Goal: Transaction & Acquisition: Register for event/course

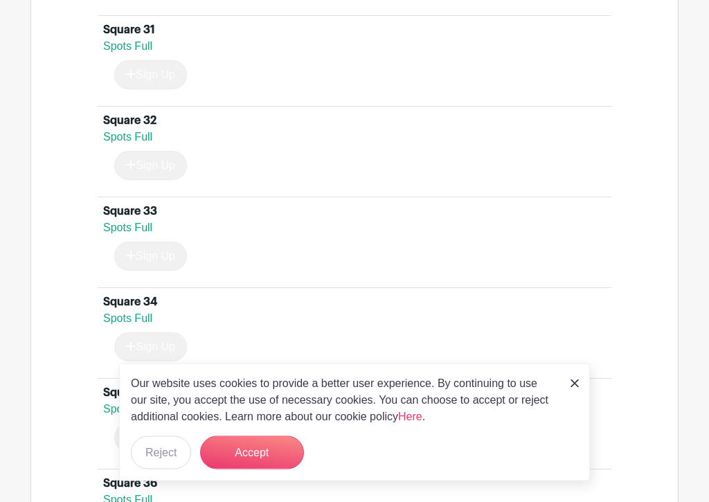
scroll to position [3601, 0]
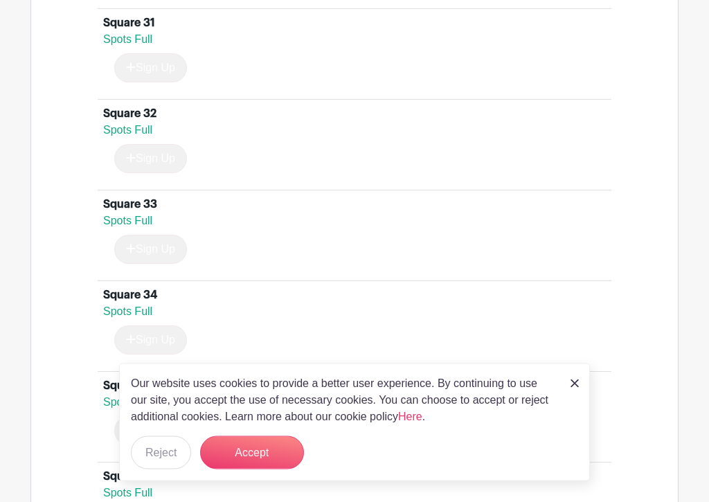
click at [572, 394] on div "Our website uses cookies to provide a better user experience. By continuing to …" at bounding box center [354, 422] width 471 height 118
click at [576, 385] on img at bounding box center [574, 383] width 8 height 8
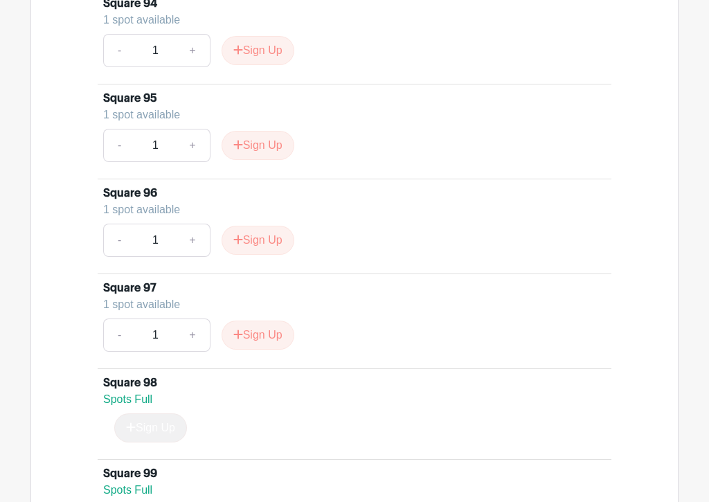
click at [265, 239] on button "Sign Up" at bounding box center [257, 240] width 73 height 29
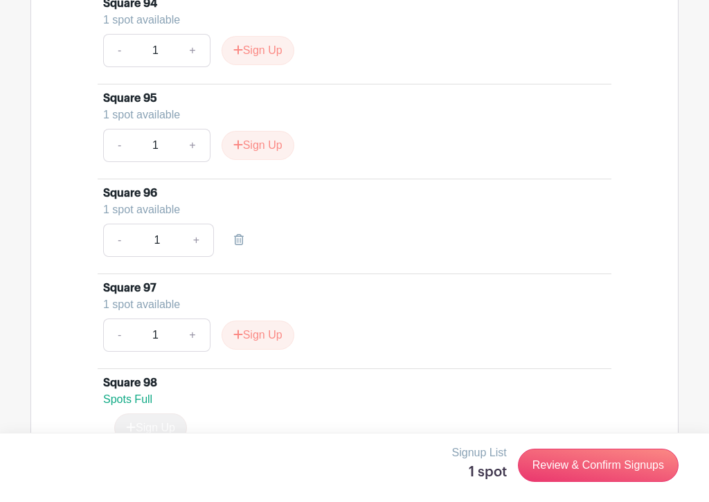
click at [614, 457] on link "Review & Confirm Signups" at bounding box center [598, 464] width 161 height 33
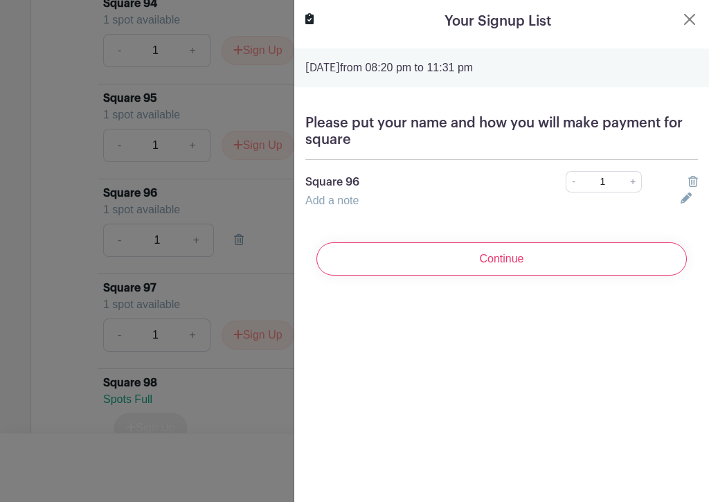
click at [351, 205] on link "Add a note" at bounding box center [331, 200] width 53 height 12
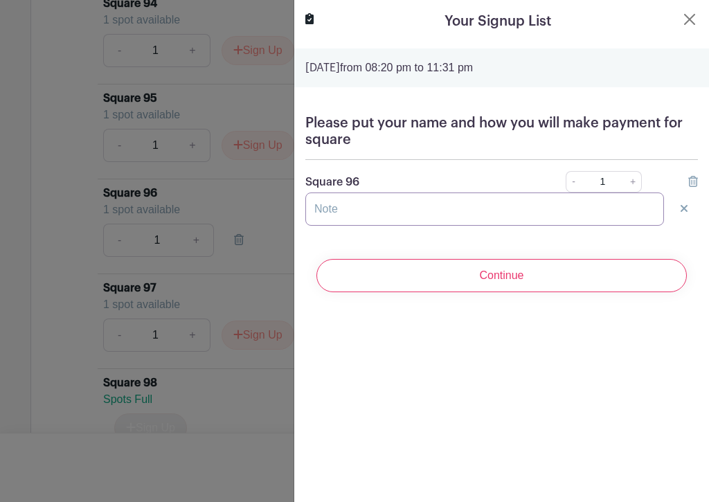
click at [352, 213] on input "text" at bounding box center [484, 208] width 358 height 33
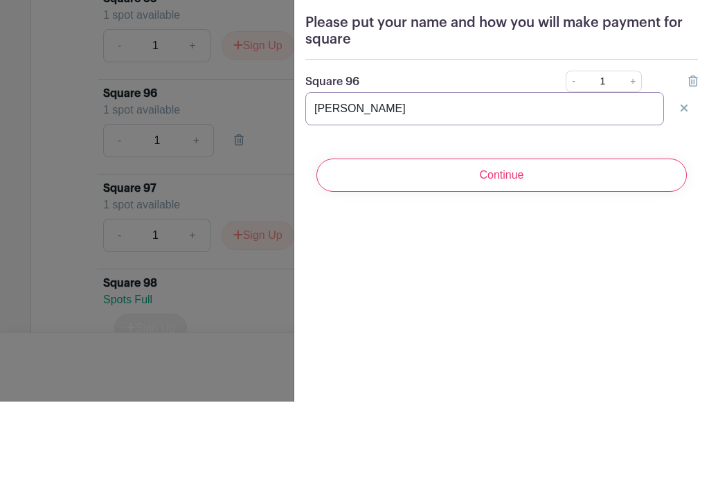
type input "[PERSON_NAME]"
click at [517, 259] on input "Continue" at bounding box center [501, 275] width 370 height 33
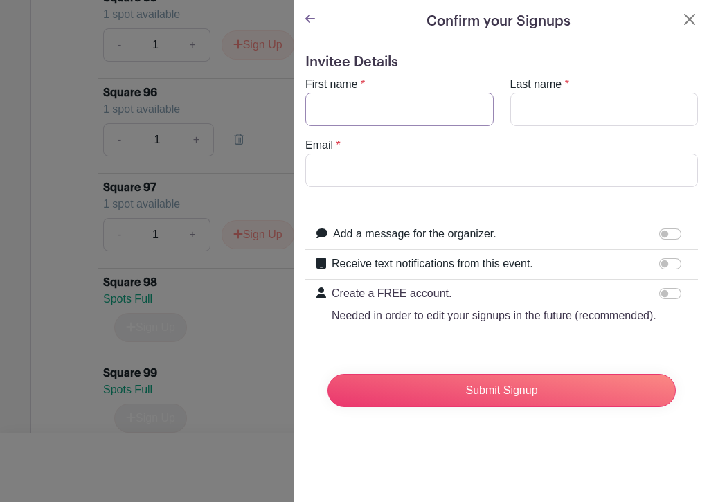
click at [421, 109] on input "First name" at bounding box center [399, 109] width 188 height 33
type input "[EMAIL_ADDRESS][DOMAIN_NAME]"
type input "Podpora"
type input "[PERSON_NAME]"
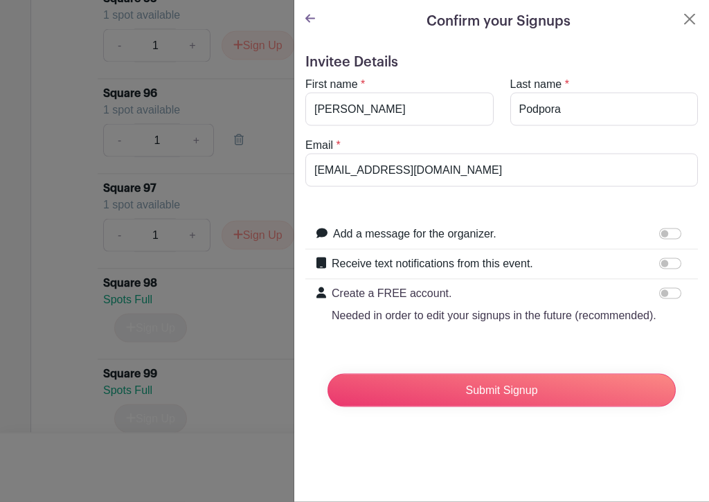
scroll to position [9469, 0]
click at [561, 392] on input "Submit Signup" at bounding box center [501, 390] width 348 height 33
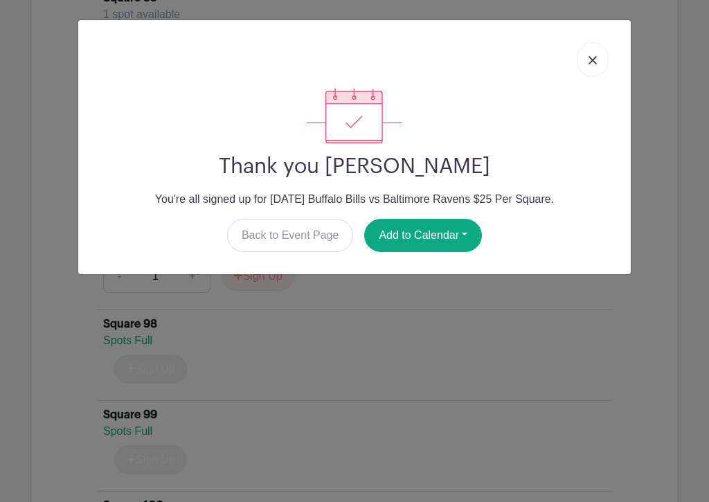
click at [595, 62] on img at bounding box center [592, 60] width 8 height 8
